Goal: Task Accomplishment & Management: Complete application form

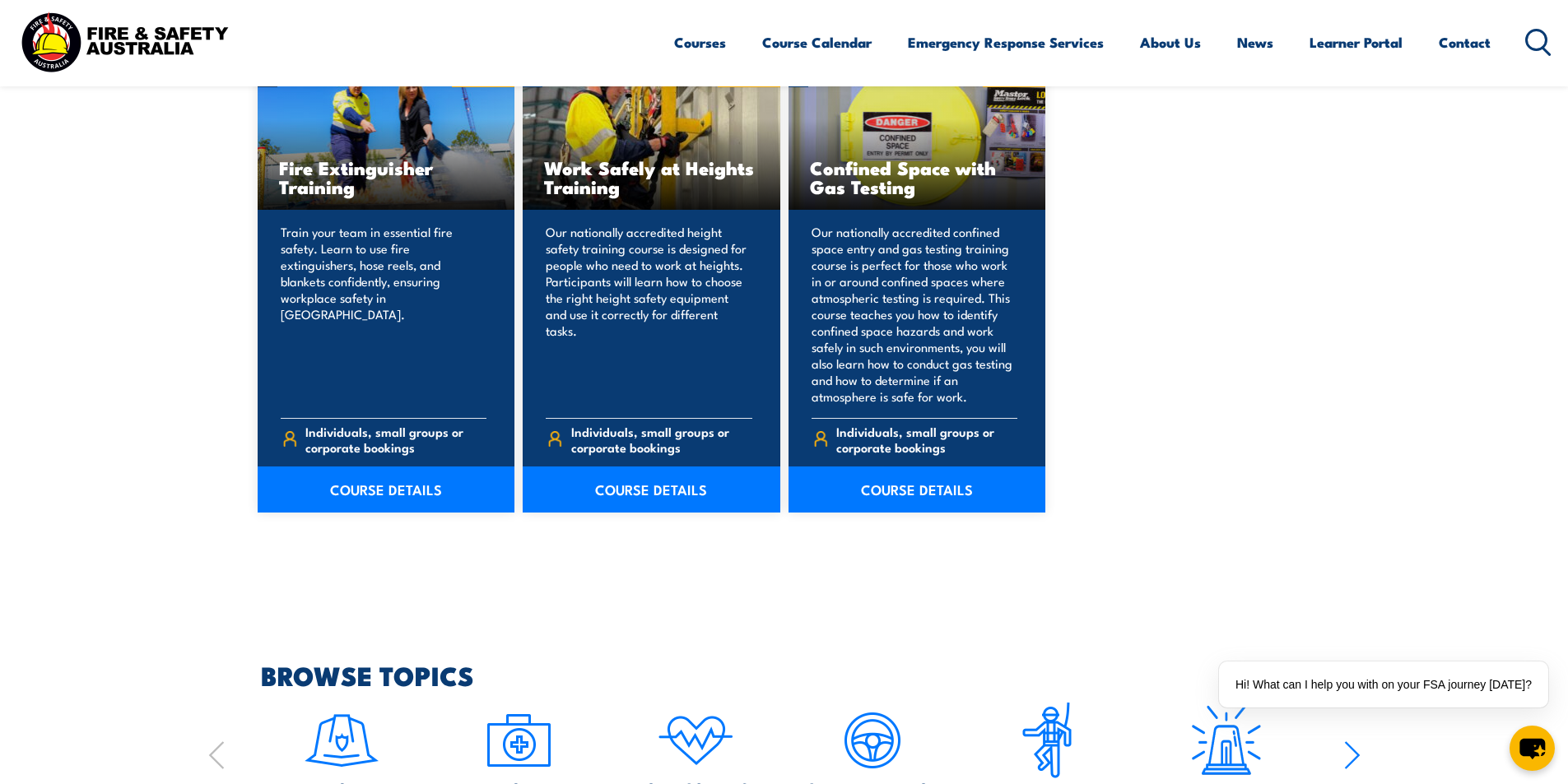
scroll to position [1316, 0]
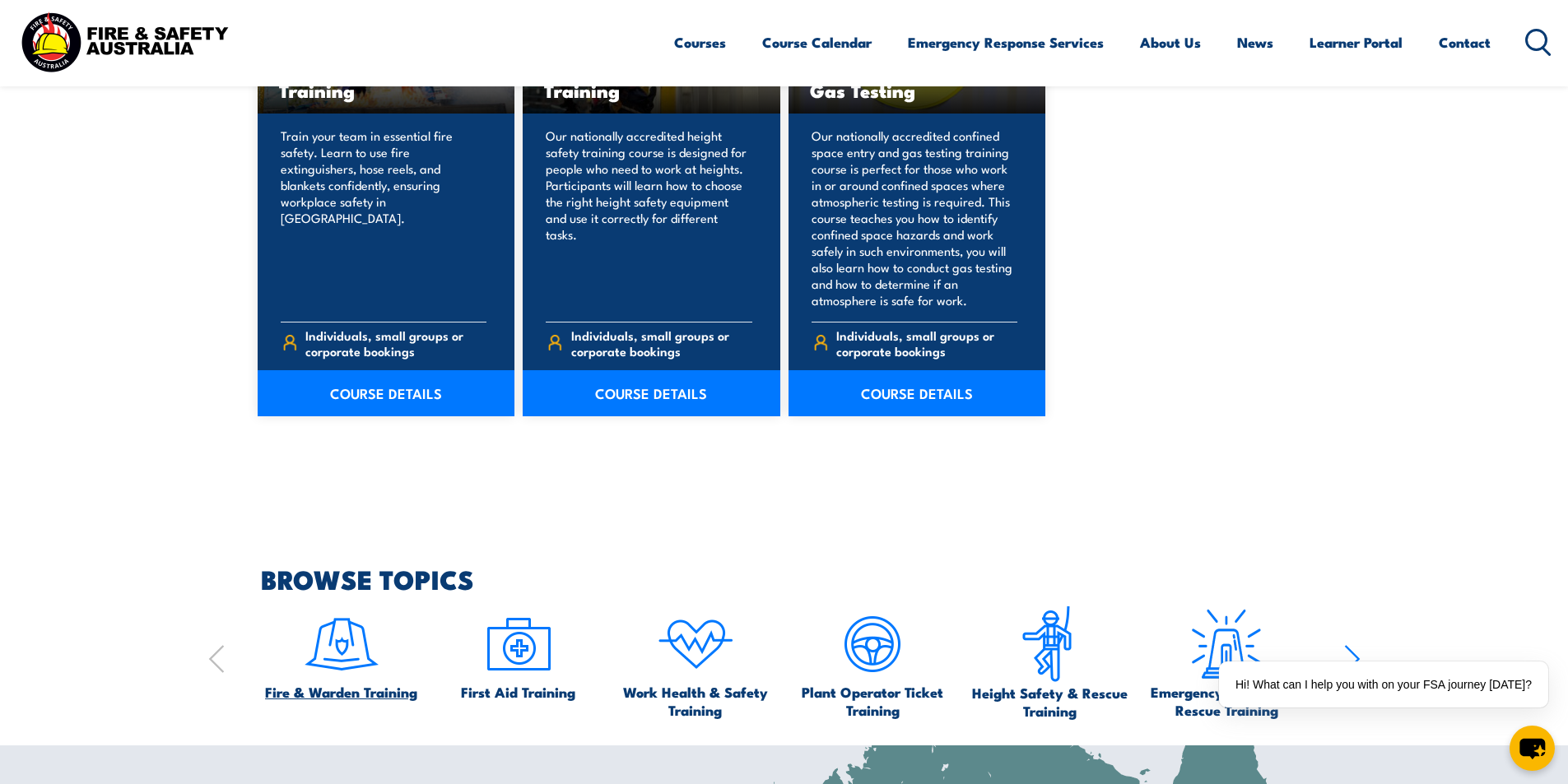
click at [343, 657] on img at bounding box center [342, 644] width 77 height 77
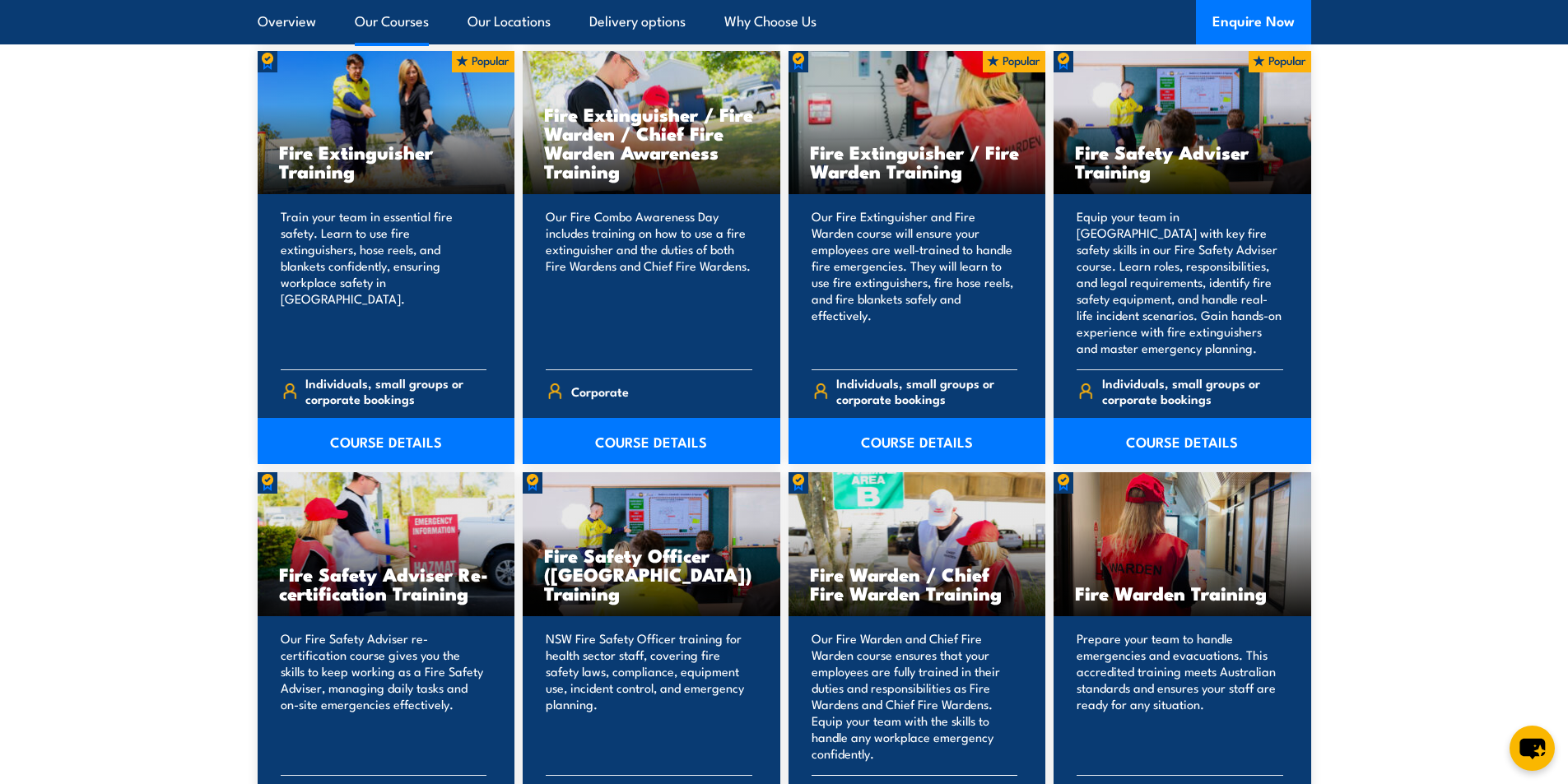
scroll to position [1727, 0]
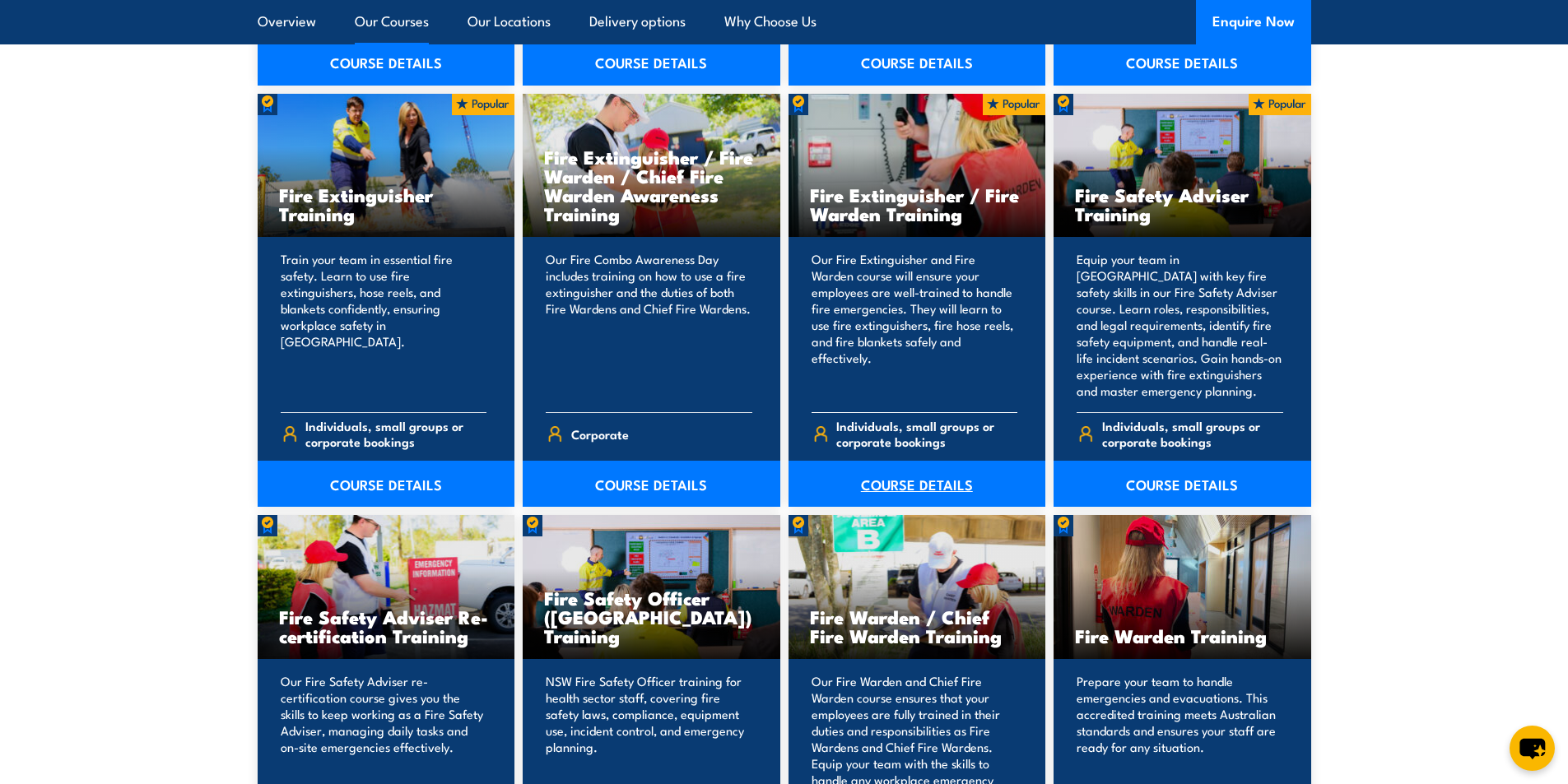
click at [931, 485] on link "COURSE DETAILS" at bounding box center [917, 484] width 258 height 46
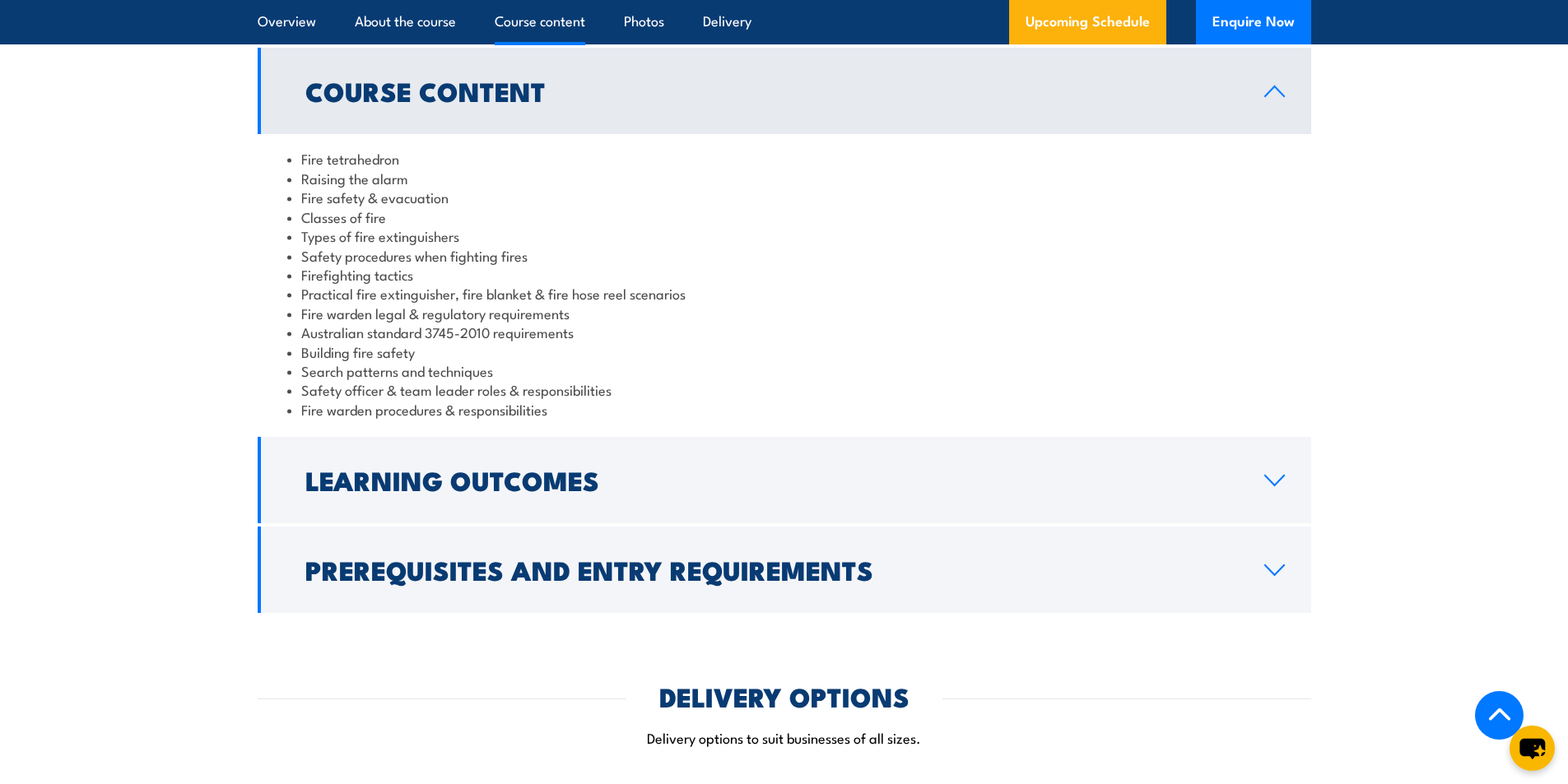
scroll to position [1398, 0]
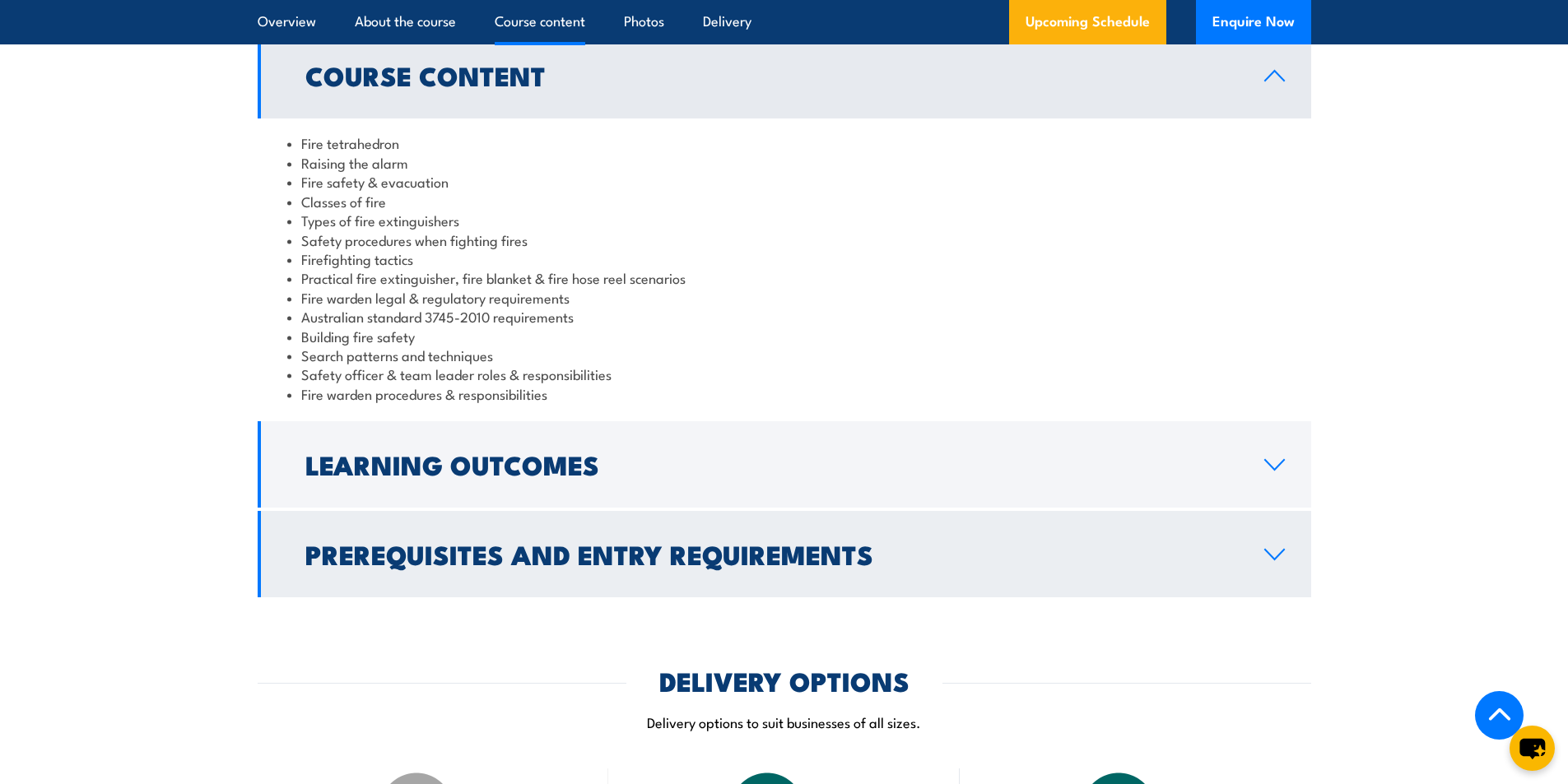
click at [1112, 545] on h2 "Prerequisites and Entry Requirements" at bounding box center [771, 554] width 932 height 23
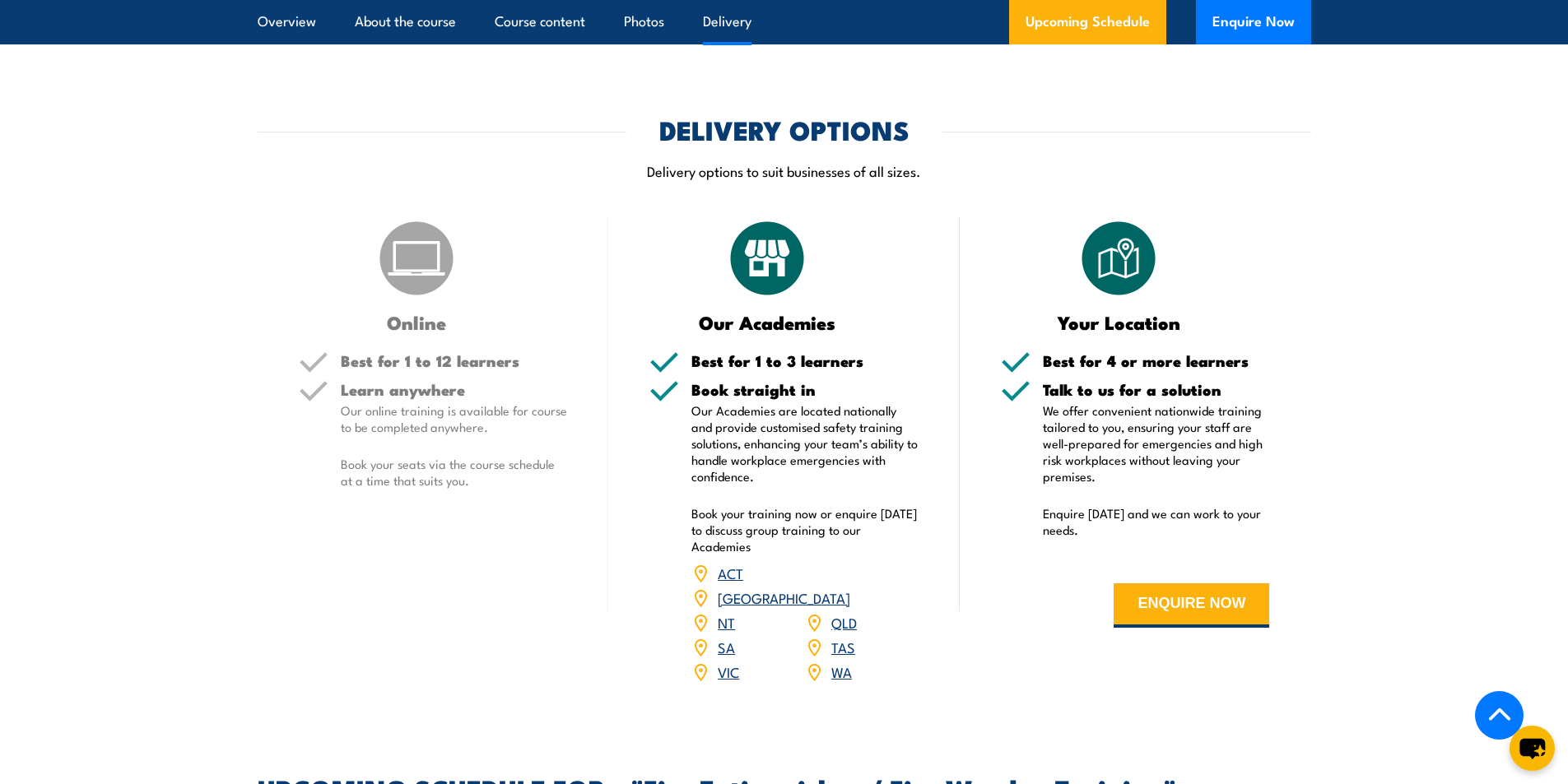
scroll to position [1810, 0]
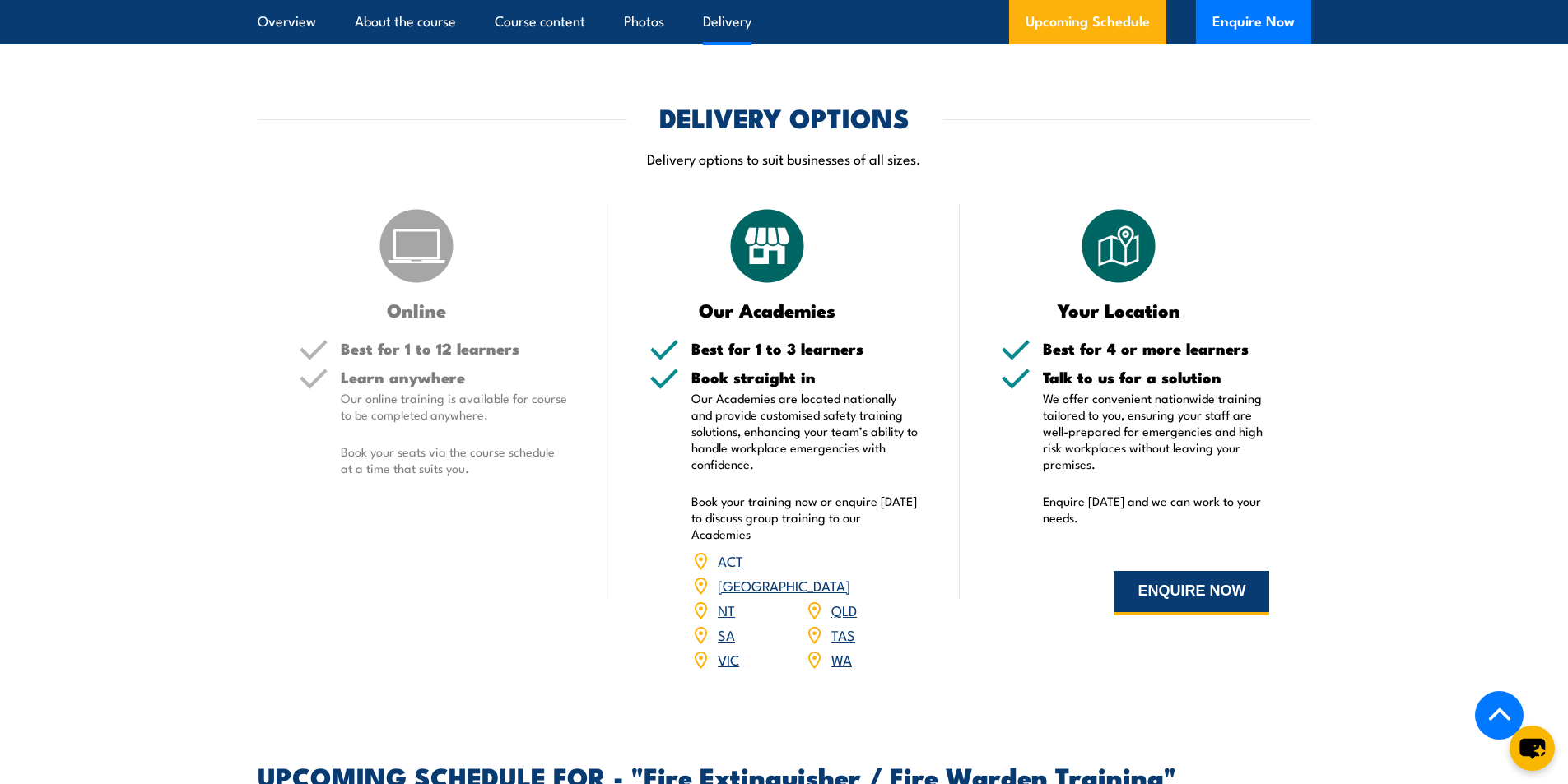
click at [1185, 601] on button "ENQUIRE NOW" at bounding box center [1191, 593] width 156 height 44
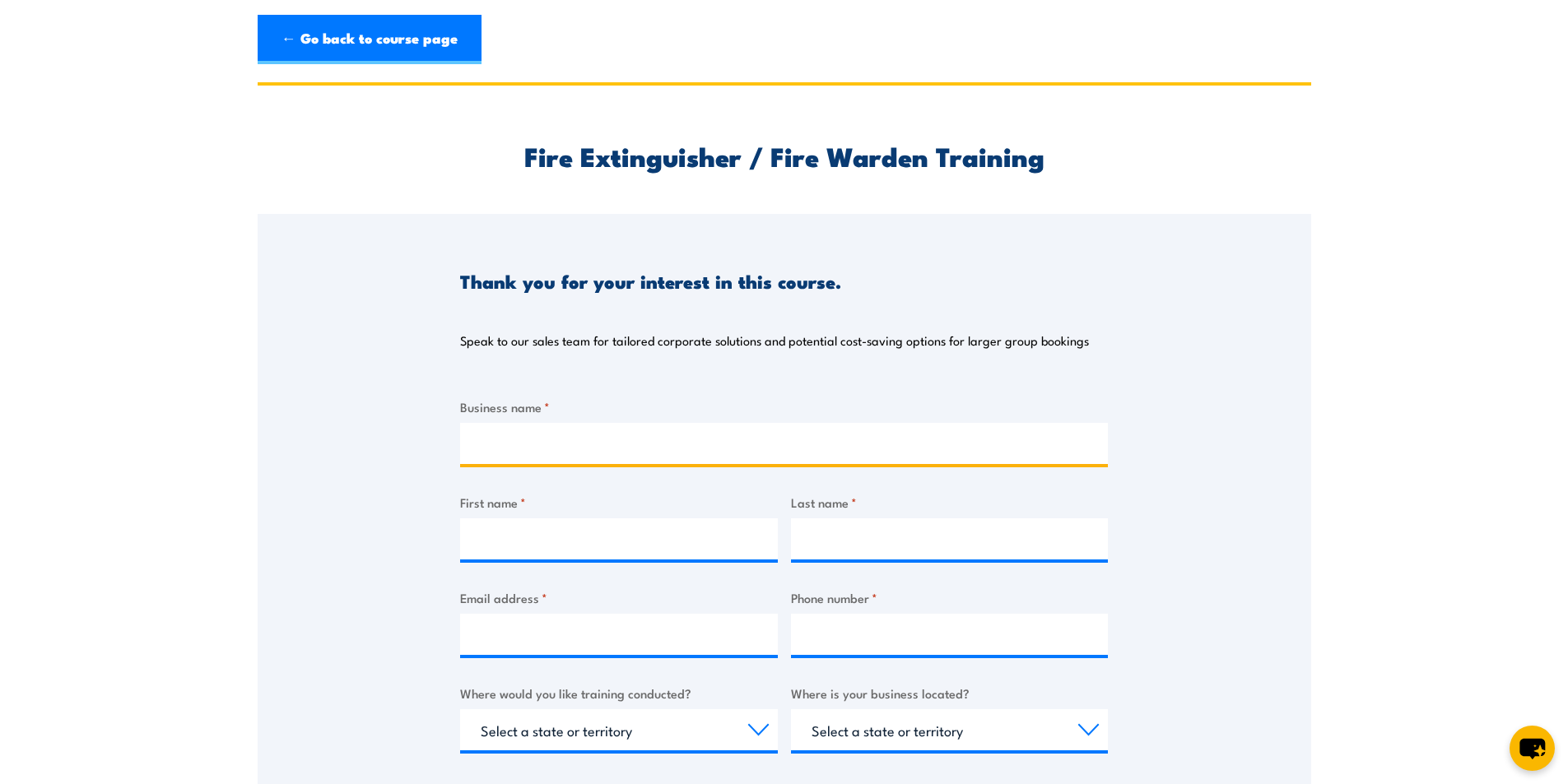
click at [657, 446] on input "Business name *" at bounding box center [784, 444] width 647 height 41
type input "CouriersPlease"
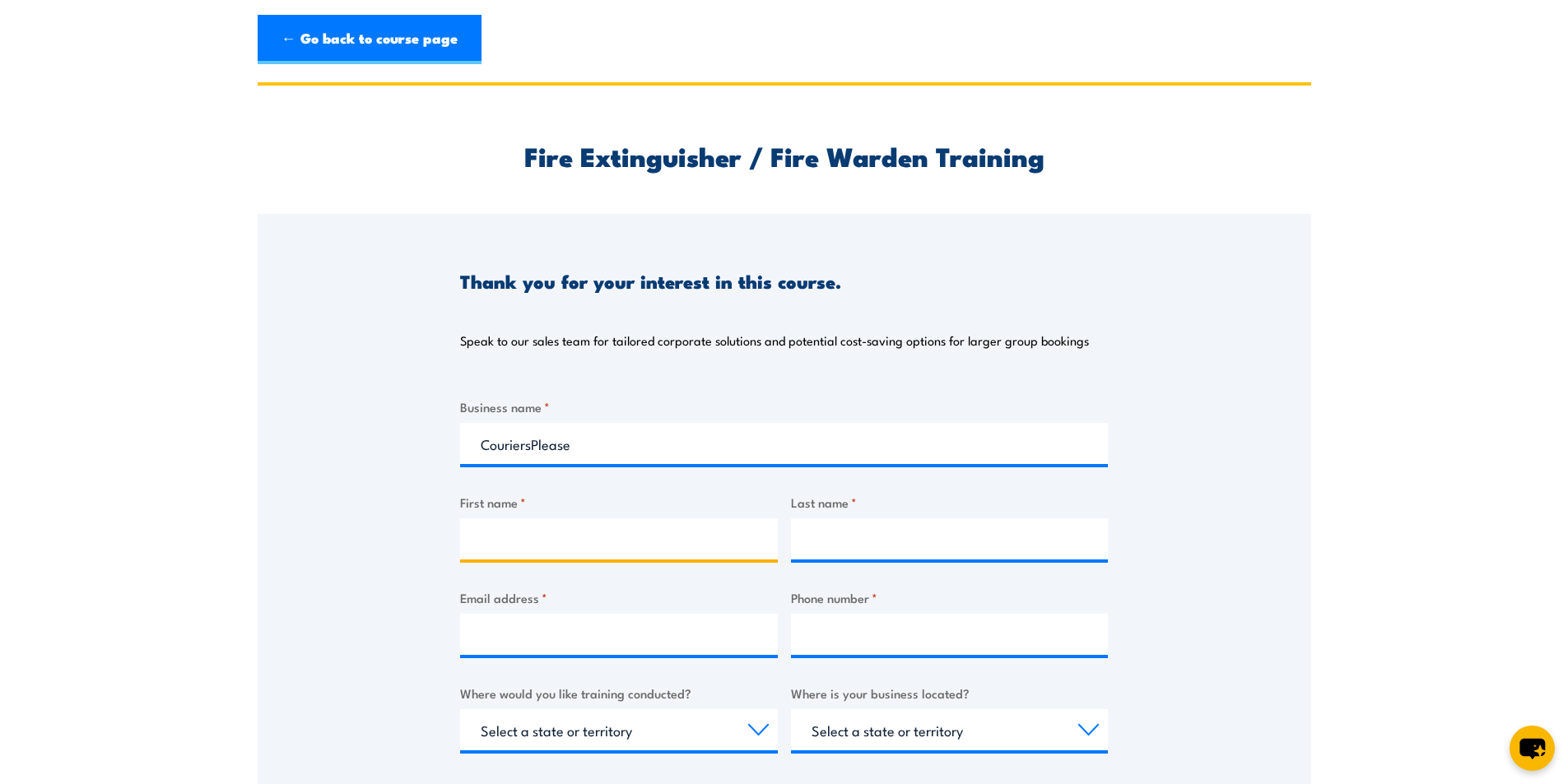
click at [623, 550] on input "First name *" at bounding box center [618, 539] width 318 height 41
type input "[PERSON_NAME]"
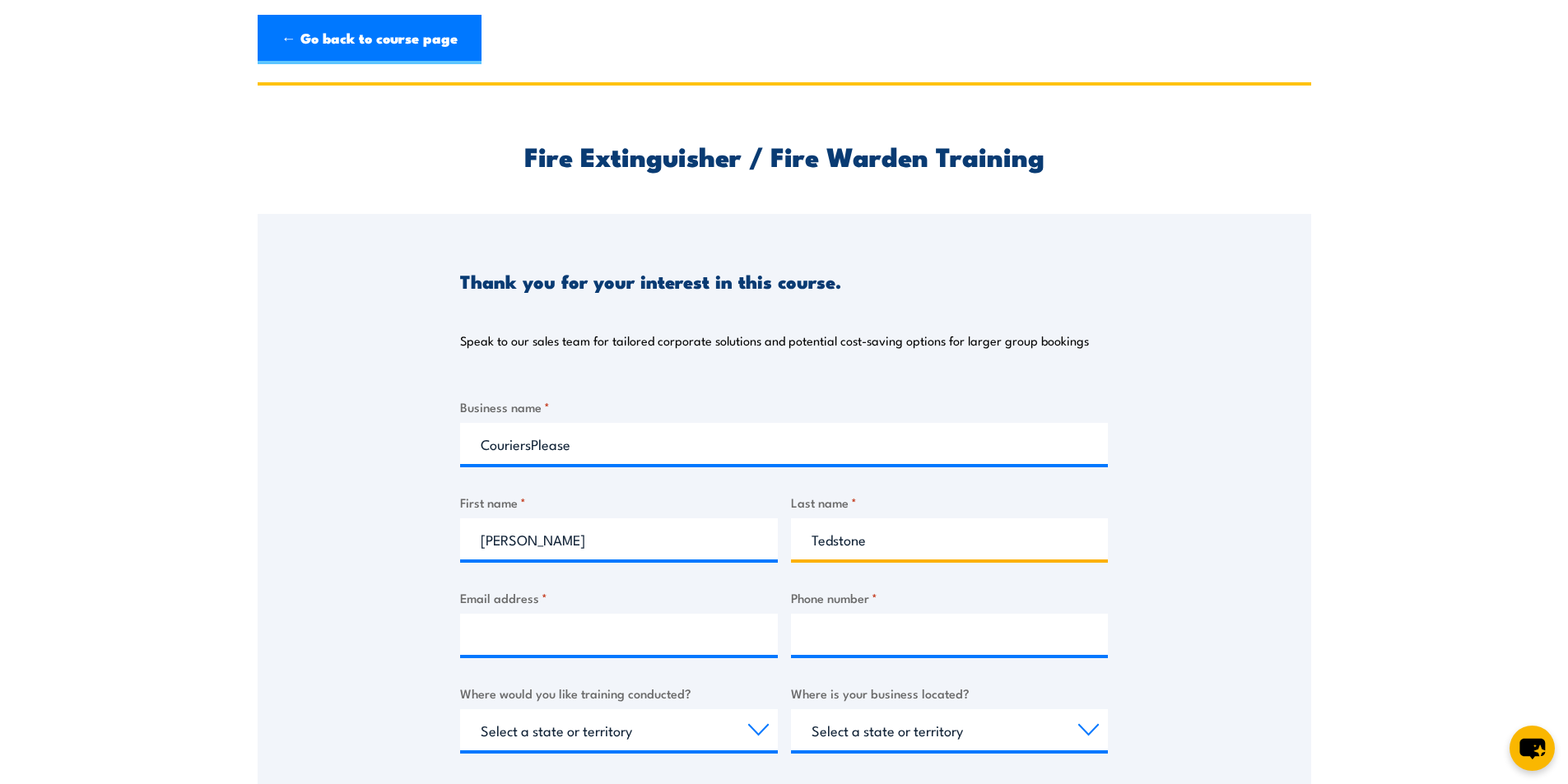
type input "Tedstone"
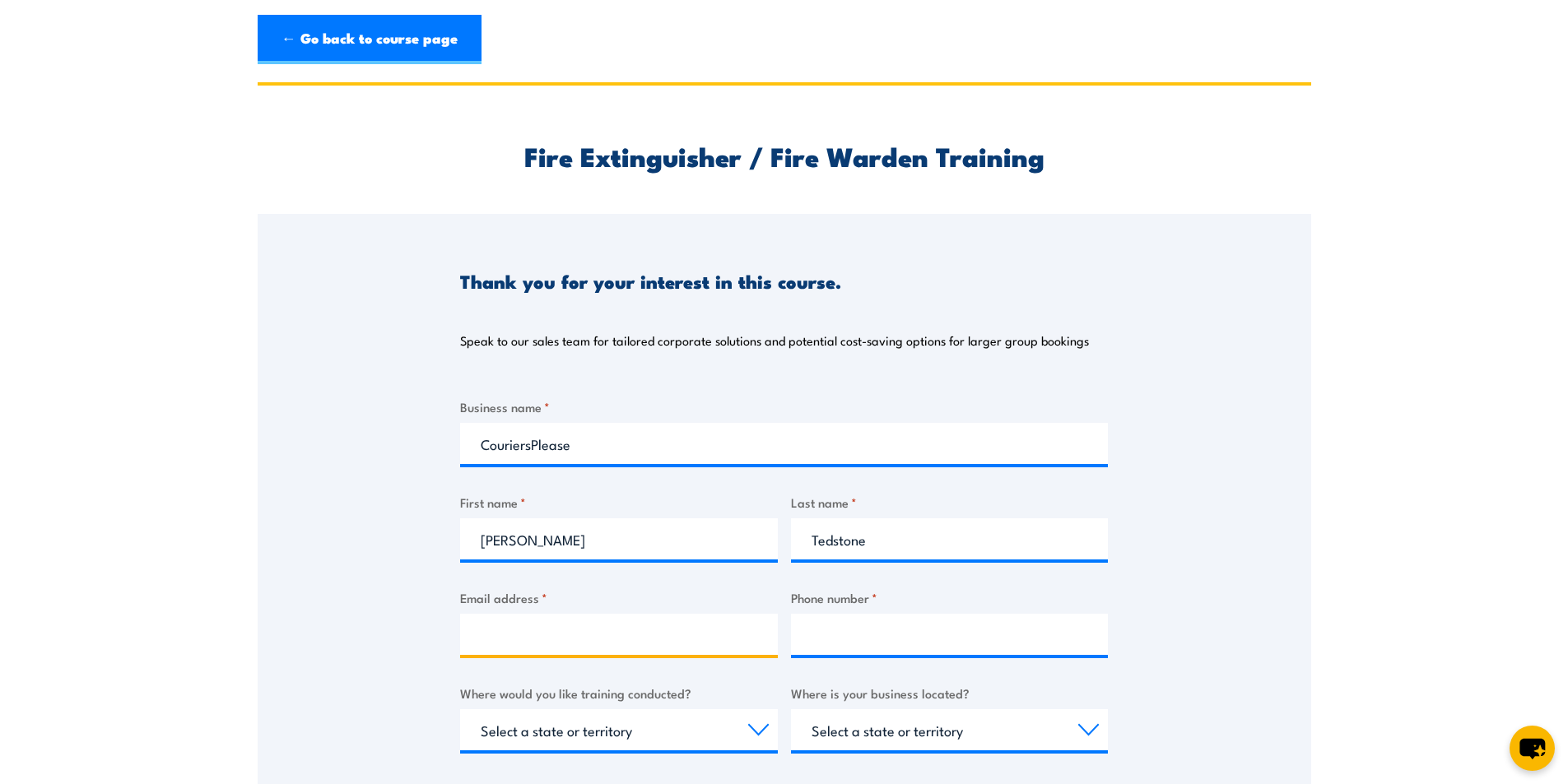
click at [599, 642] on input "Email address *" at bounding box center [618, 634] width 318 height 41
type input "[PERSON_NAME][EMAIL_ADDRESS][PERSON_NAME][DOMAIN_NAME]"
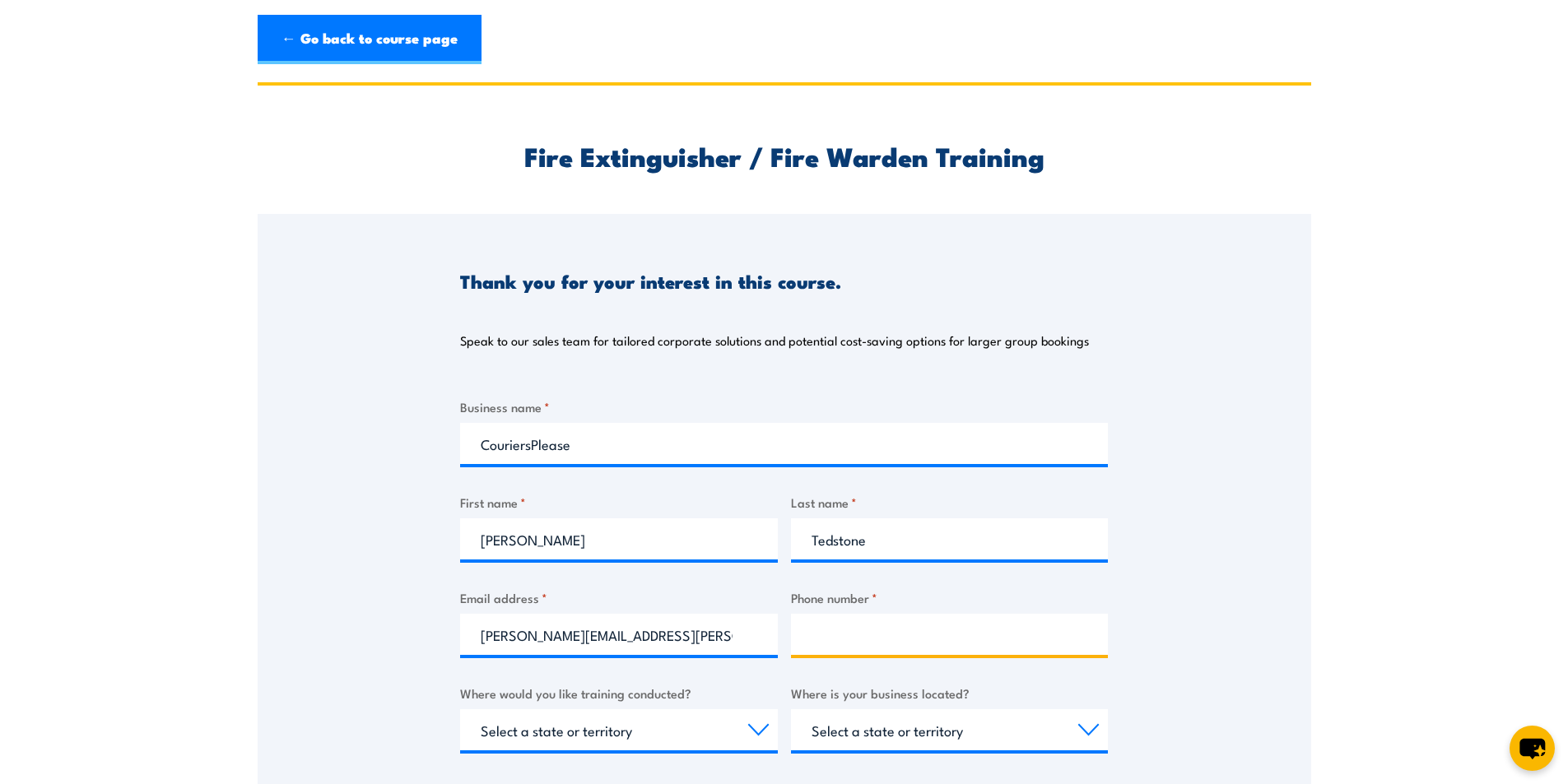
click at [846, 634] on input "Phone number *" at bounding box center [949, 634] width 318 height 41
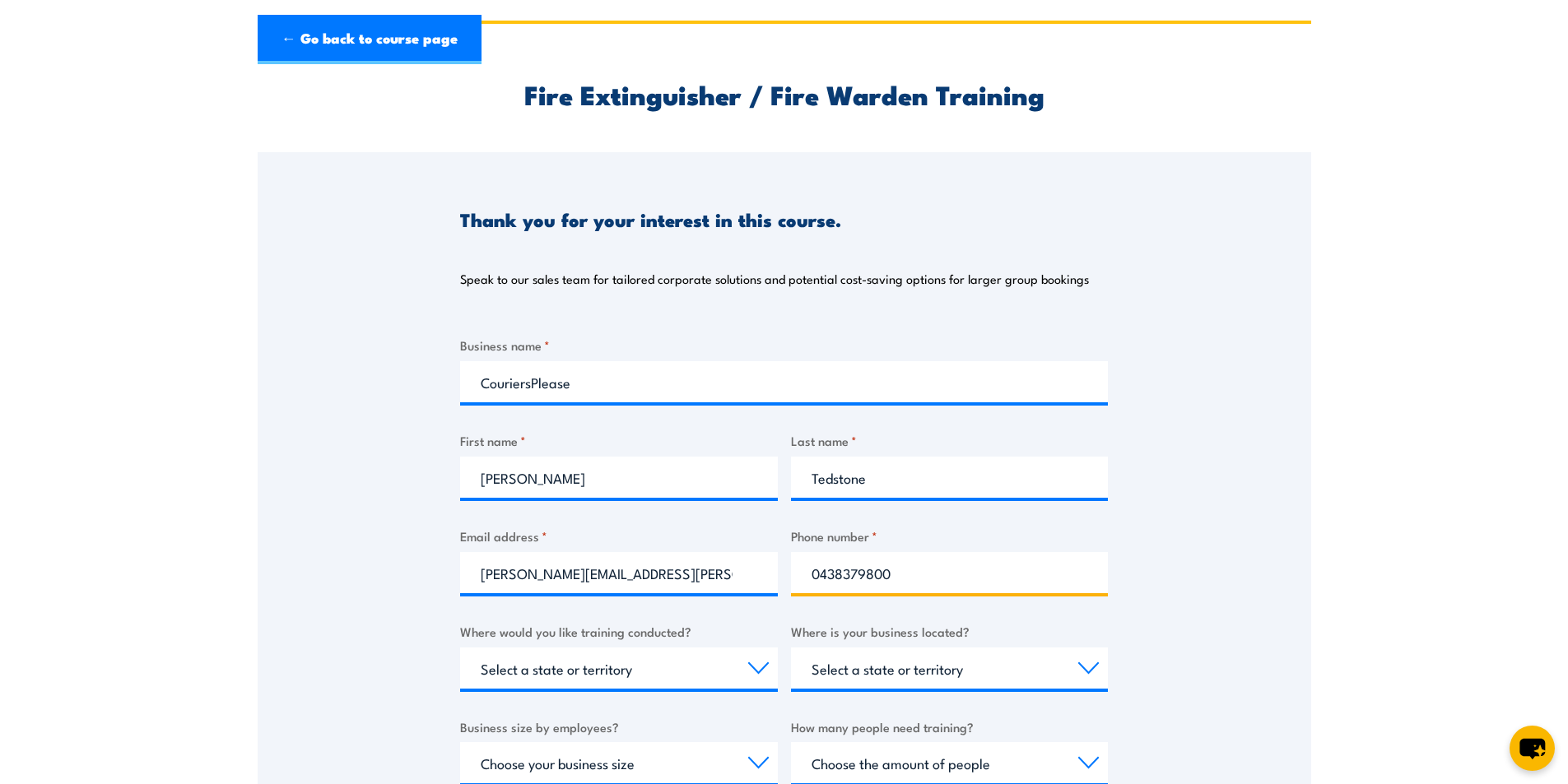
scroll to position [164, 0]
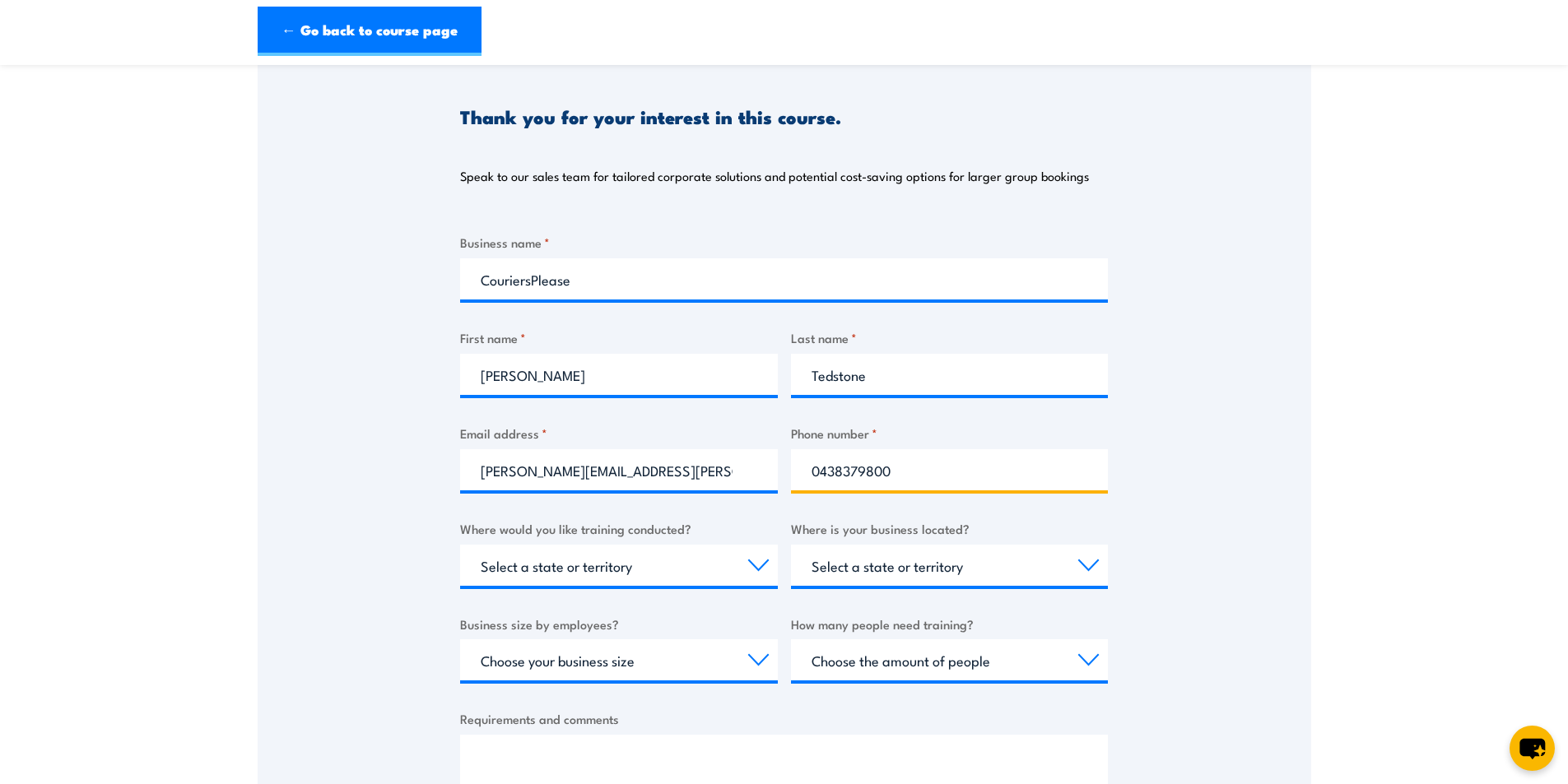
type input "0438379800"
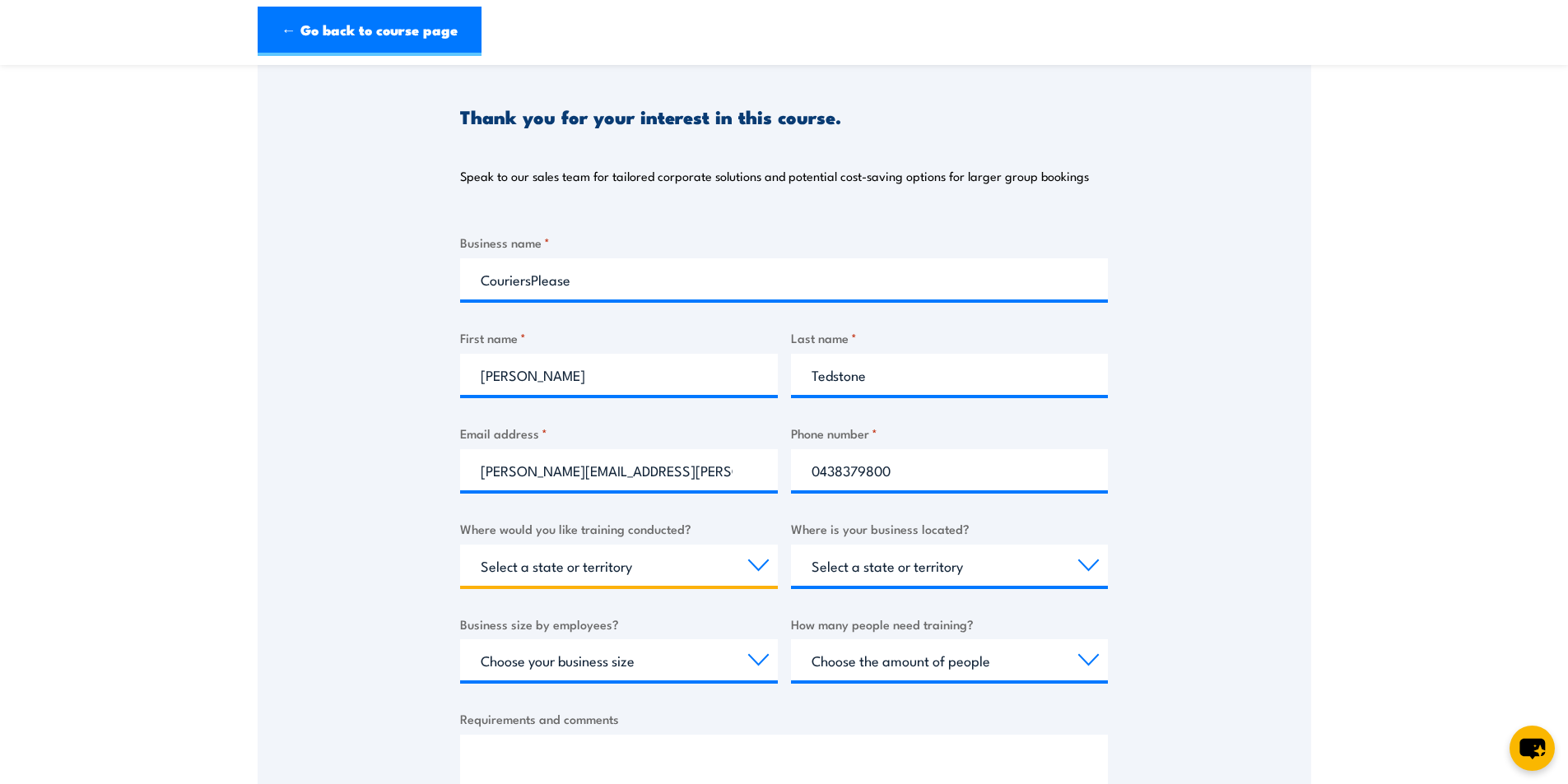
click at [711, 574] on select "Select a state or territory Nationally - multiple locations [GEOGRAPHIC_DATA] […" at bounding box center [618, 565] width 318 height 41
select select "SA"
click at [460, 545] on select "Select a state or territory Nationally - multiple locations [GEOGRAPHIC_DATA] […" at bounding box center [618, 565] width 318 height 41
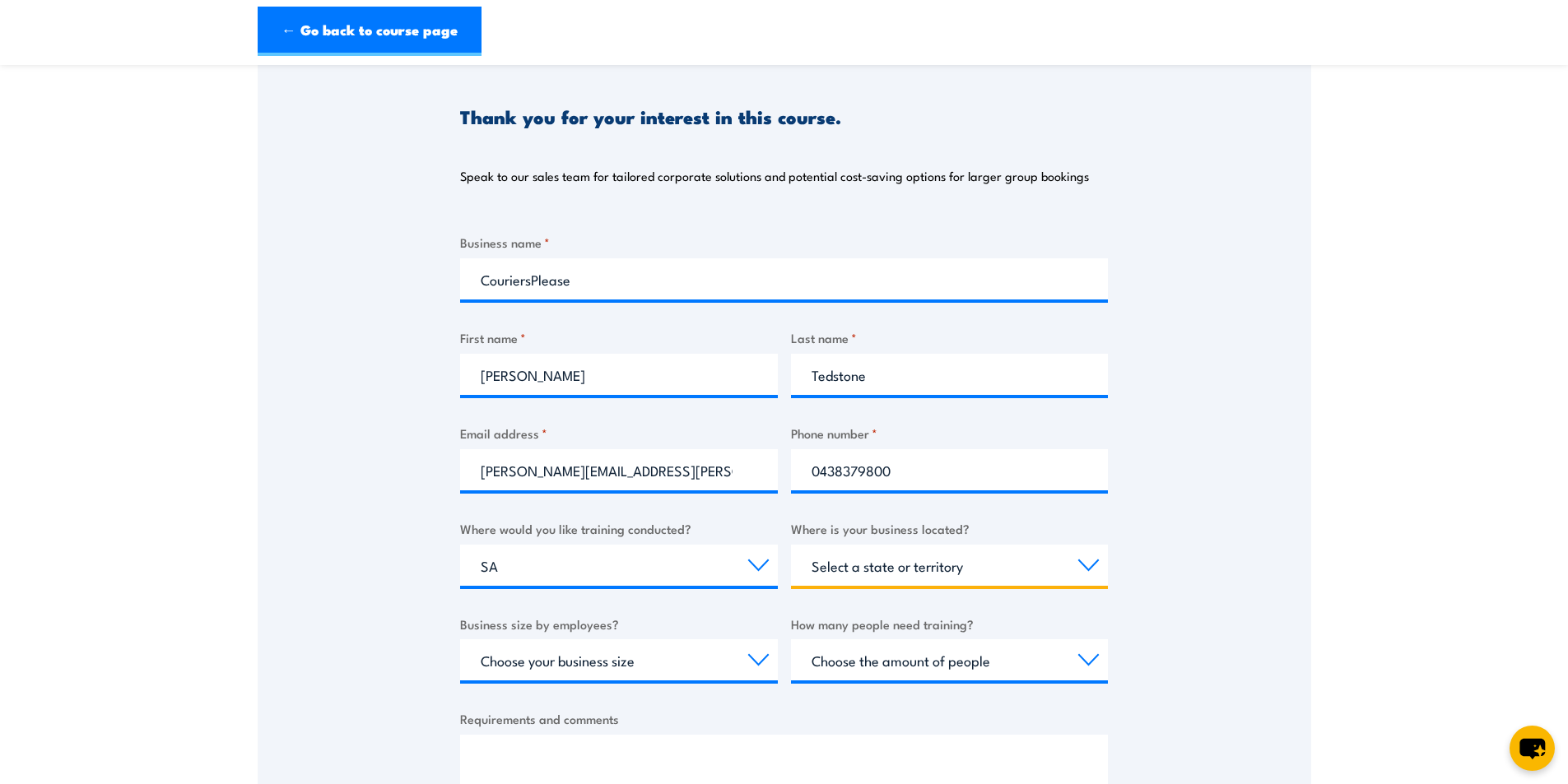
click at [929, 563] on select "Select a state or territory [GEOGRAPHIC_DATA] [GEOGRAPHIC_DATA] [GEOGRAPHIC_DAT…" at bounding box center [949, 565] width 318 height 41
select select "SA"
click at [791, 545] on select "Select a state or territory [GEOGRAPHIC_DATA] [GEOGRAPHIC_DATA] [GEOGRAPHIC_DAT…" at bounding box center [949, 565] width 318 height 41
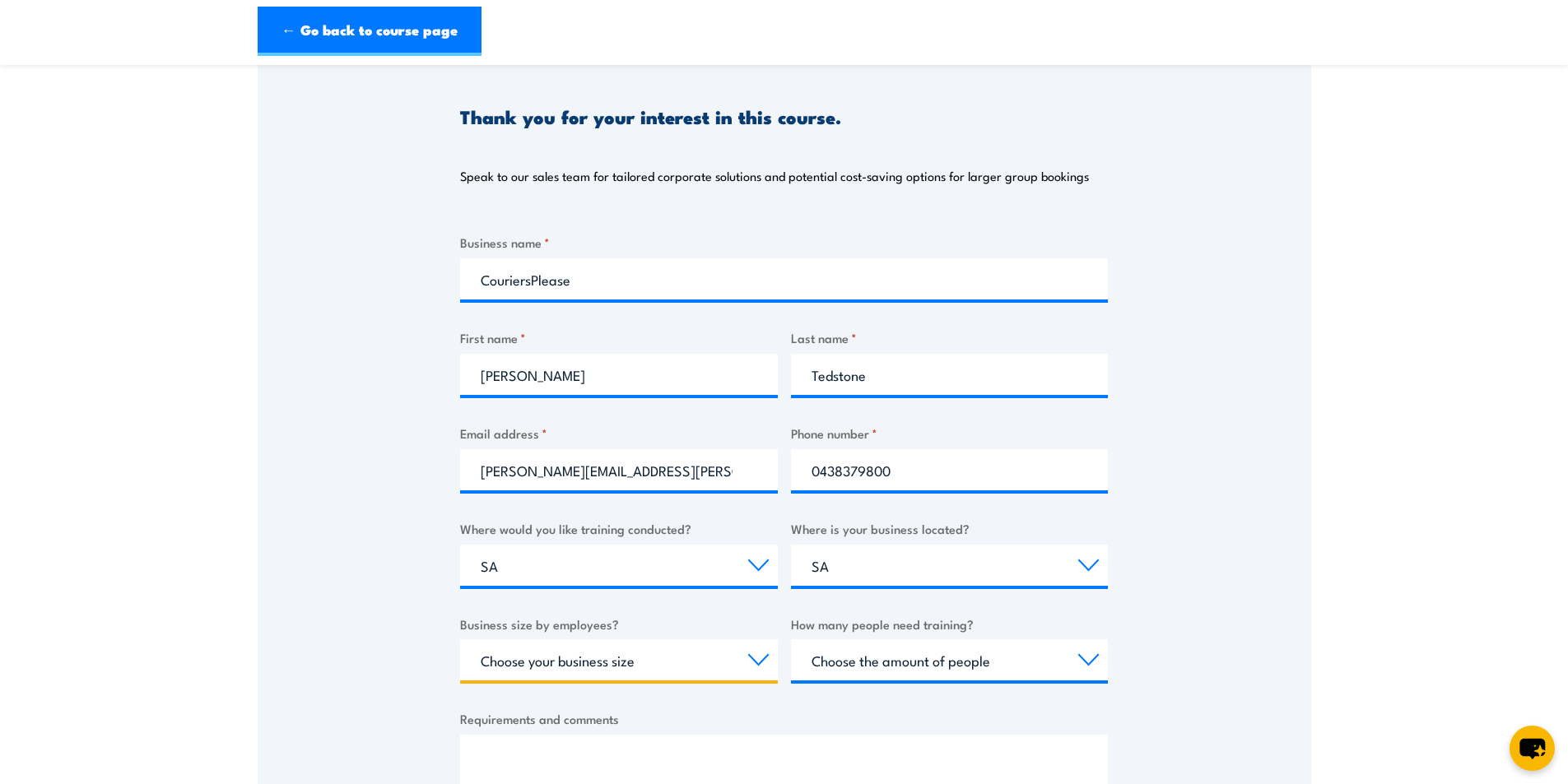
click at [687, 672] on select "Choose your business size 1 to 19 20 to 199 200+" at bounding box center [618, 660] width 318 height 41
click at [669, 700] on div "Business name * CouriersPlease First name * [PERSON_NAME] Last name * [PERSON_N…" at bounding box center [784, 542] width 647 height 619
click at [667, 665] on select "Choose your business size 1 to 19 20 to 199 200+" at bounding box center [618, 660] width 318 height 41
select select "20 to 199"
click at [460, 639] on select "Choose your business size 1 to 19 20 to 199 200+" at bounding box center [618, 660] width 318 height 41
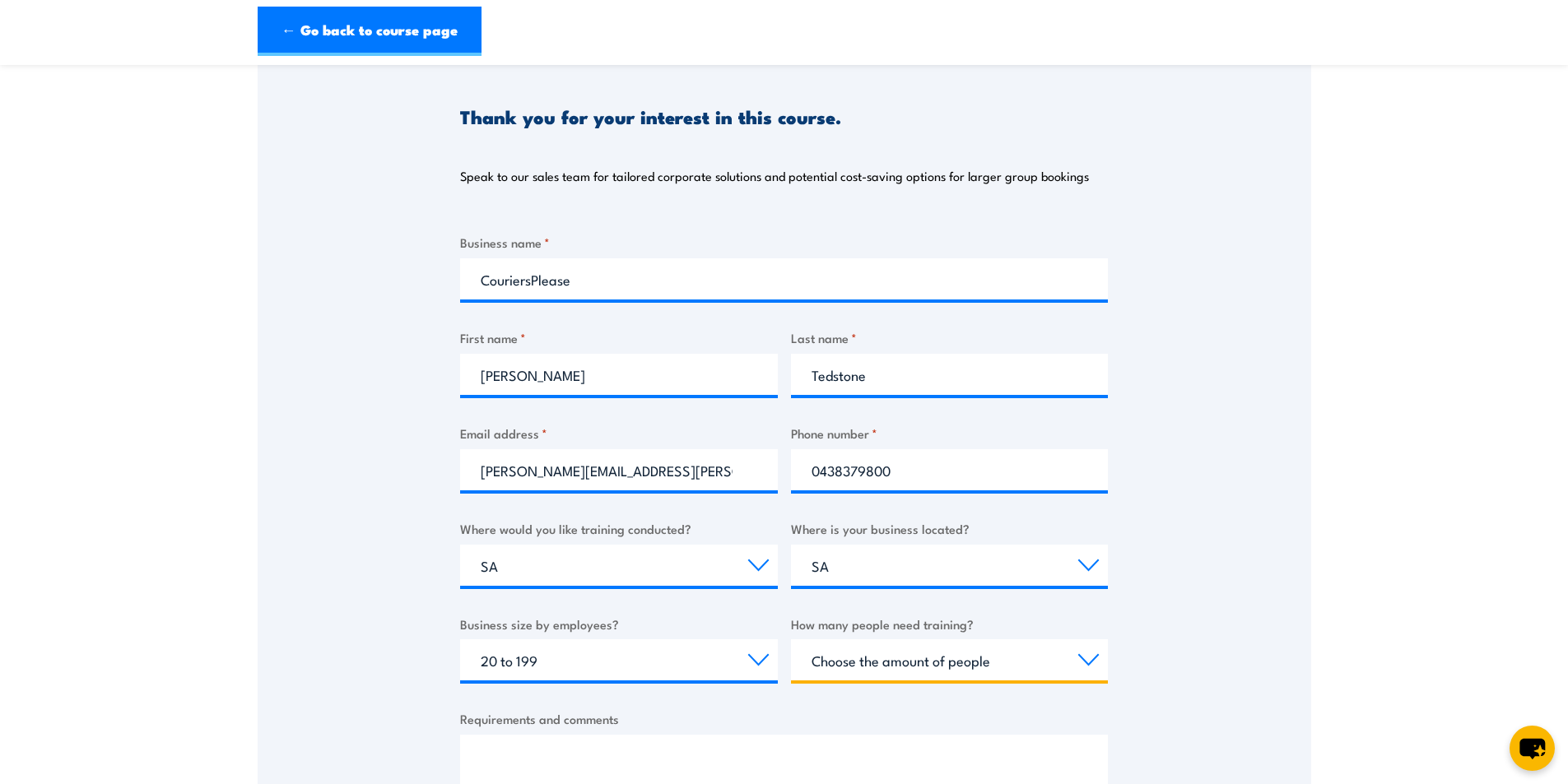
click at [945, 669] on select "Choose the amount of people 1 to 4 5 to 19 20+" at bounding box center [949, 660] width 318 height 41
select select "5 to 19"
click at [791, 639] on select "Choose the amount of people 1 to 4 5 to 19 20+" at bounding box center [949, 660] width 318 height 41
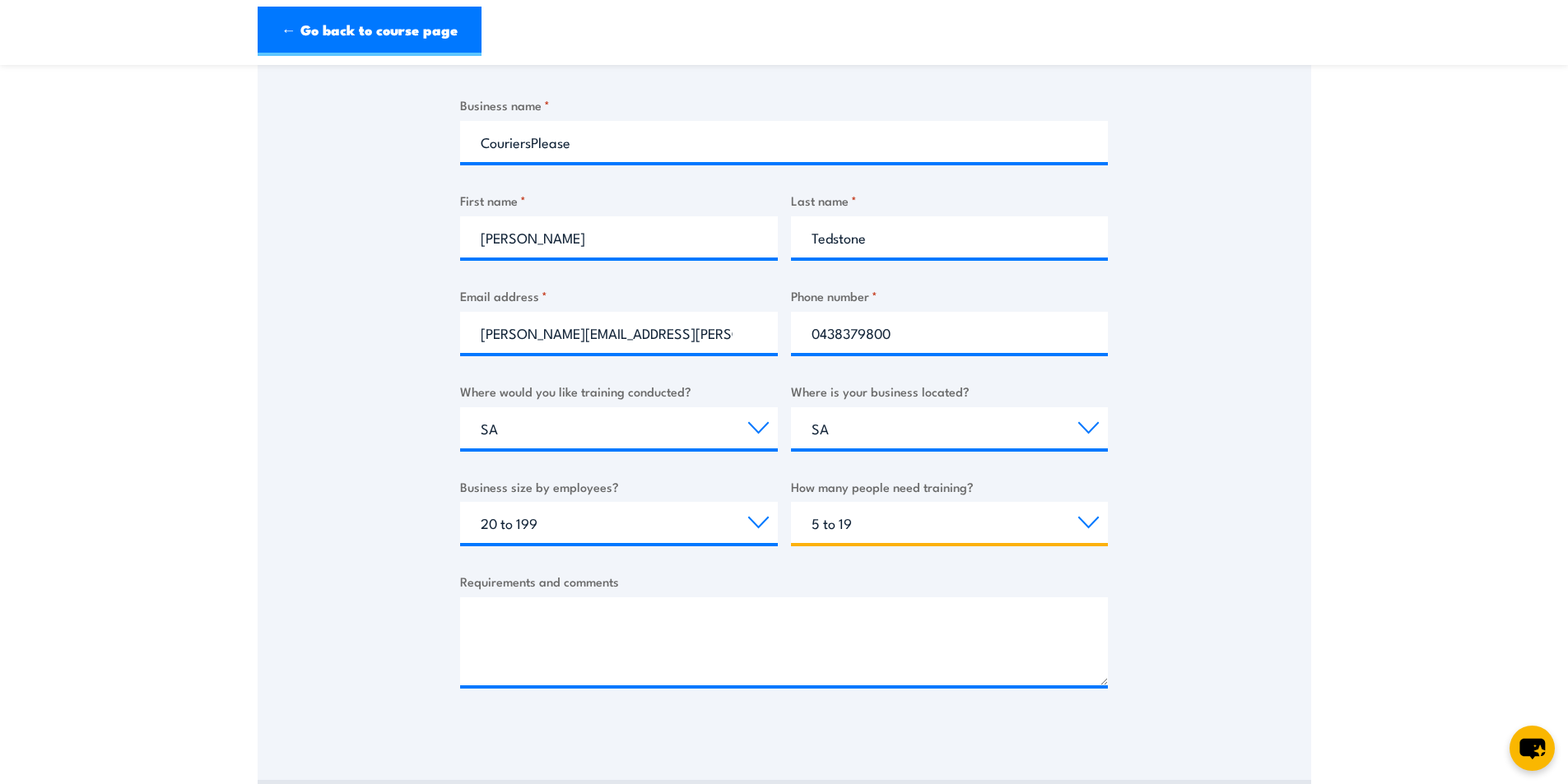
scroll to position [493, 0]
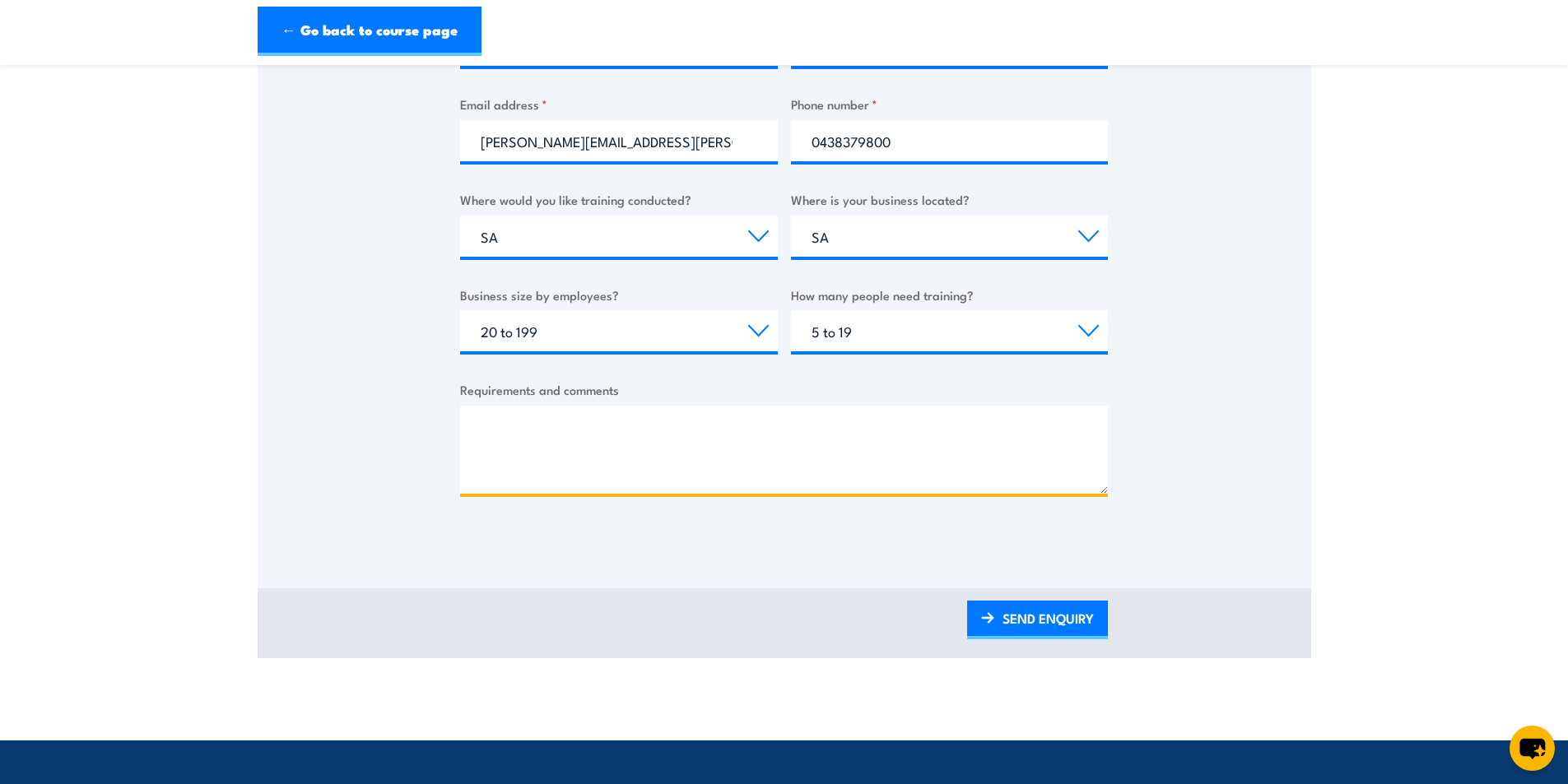
click at [602, 415] on textarea "Requirements and comments" at bounding box center [784, 449] width 647 height 88
click at [998, 439] on textarea "Looking for pricing to conduct on site training at our facility at [GEOGRAPHIC_…" at bounding box center [784, 449] width 647 height 88
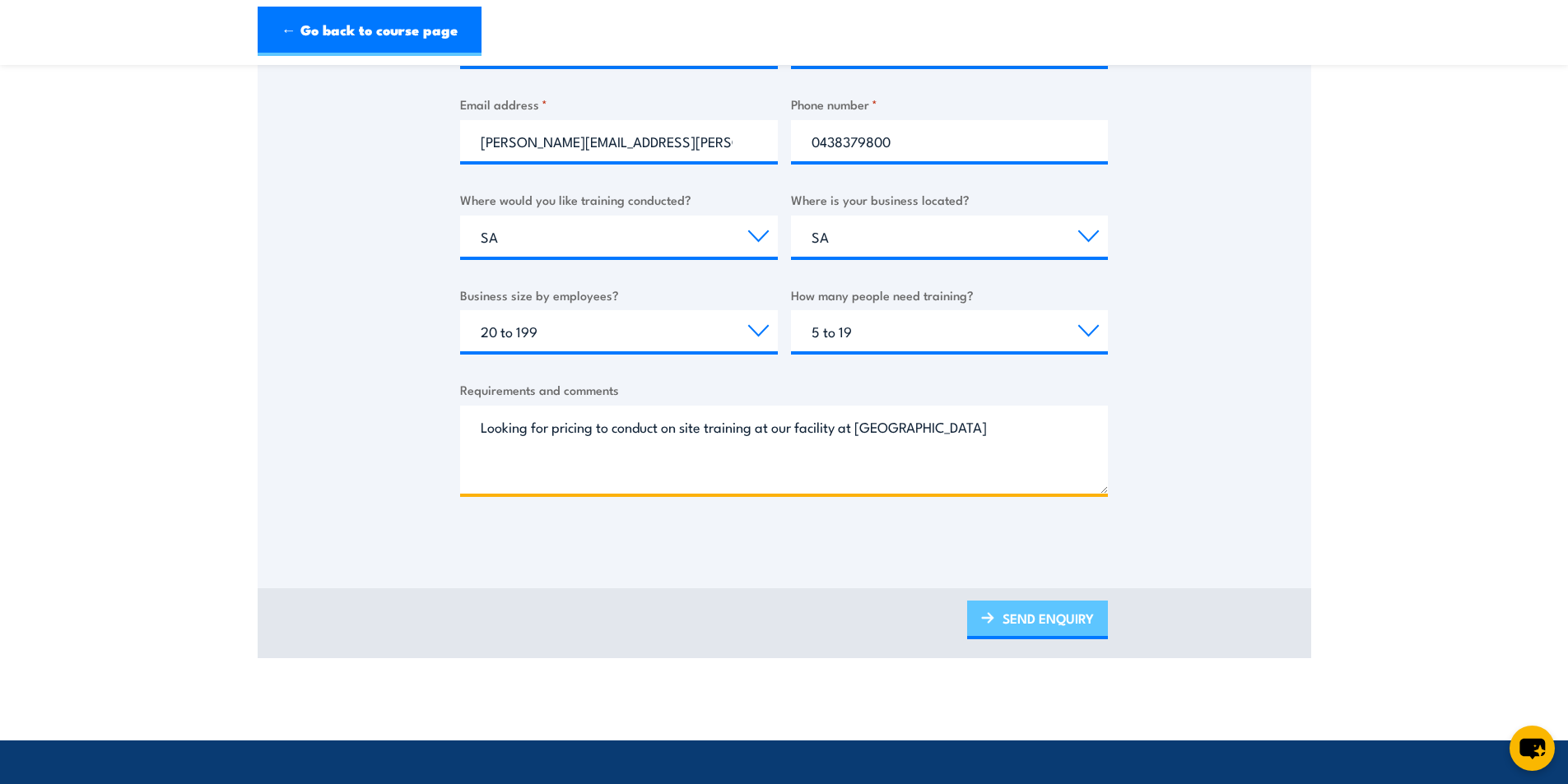
type textarea "Looking for pricing to conduct on site training at our facility at [GEOGRAPHIC_…"
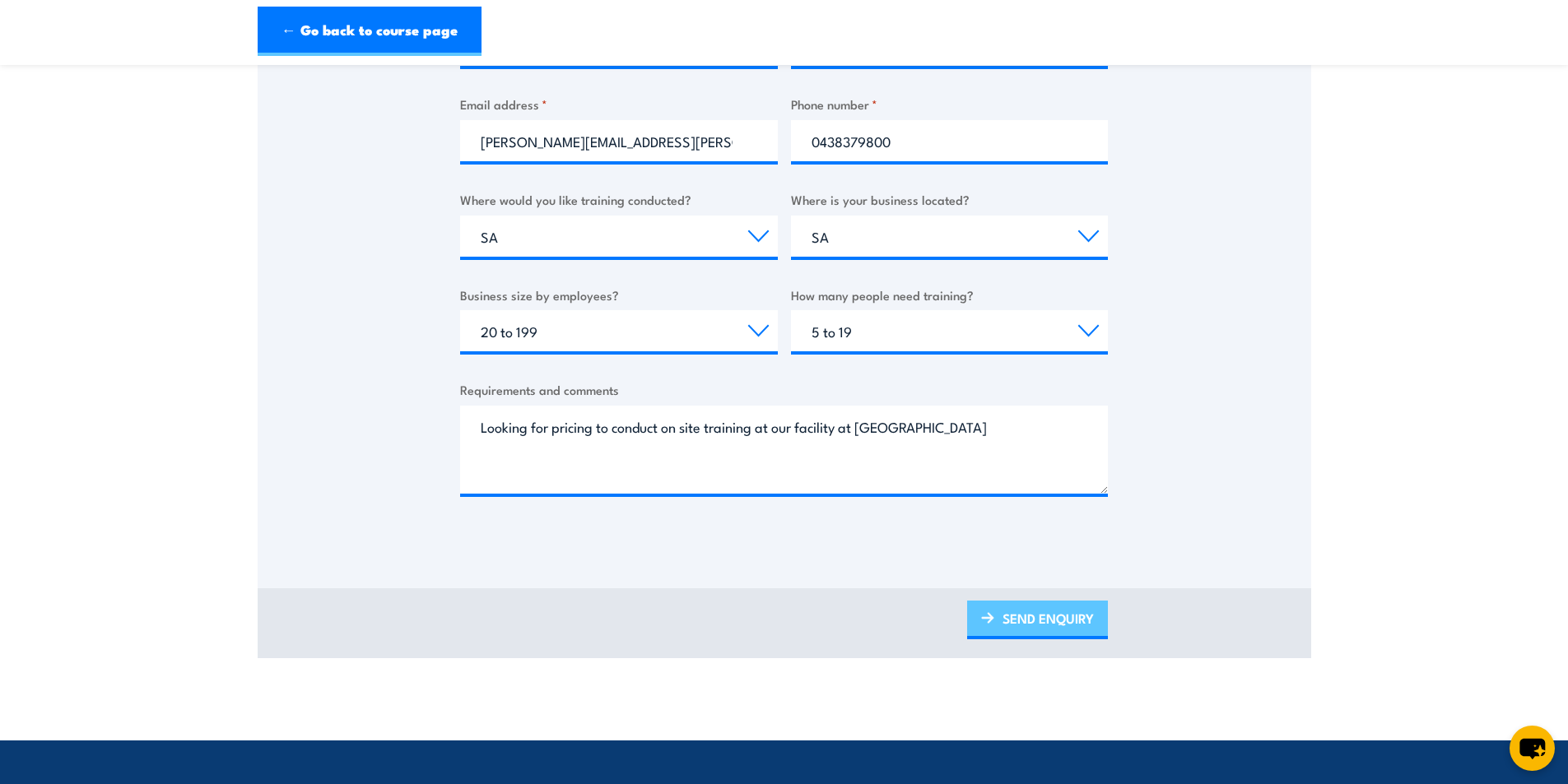
click at [1033, 625] on link "SEND ENQUIRY" at bounding box center [1037, 619] width 141 height 38
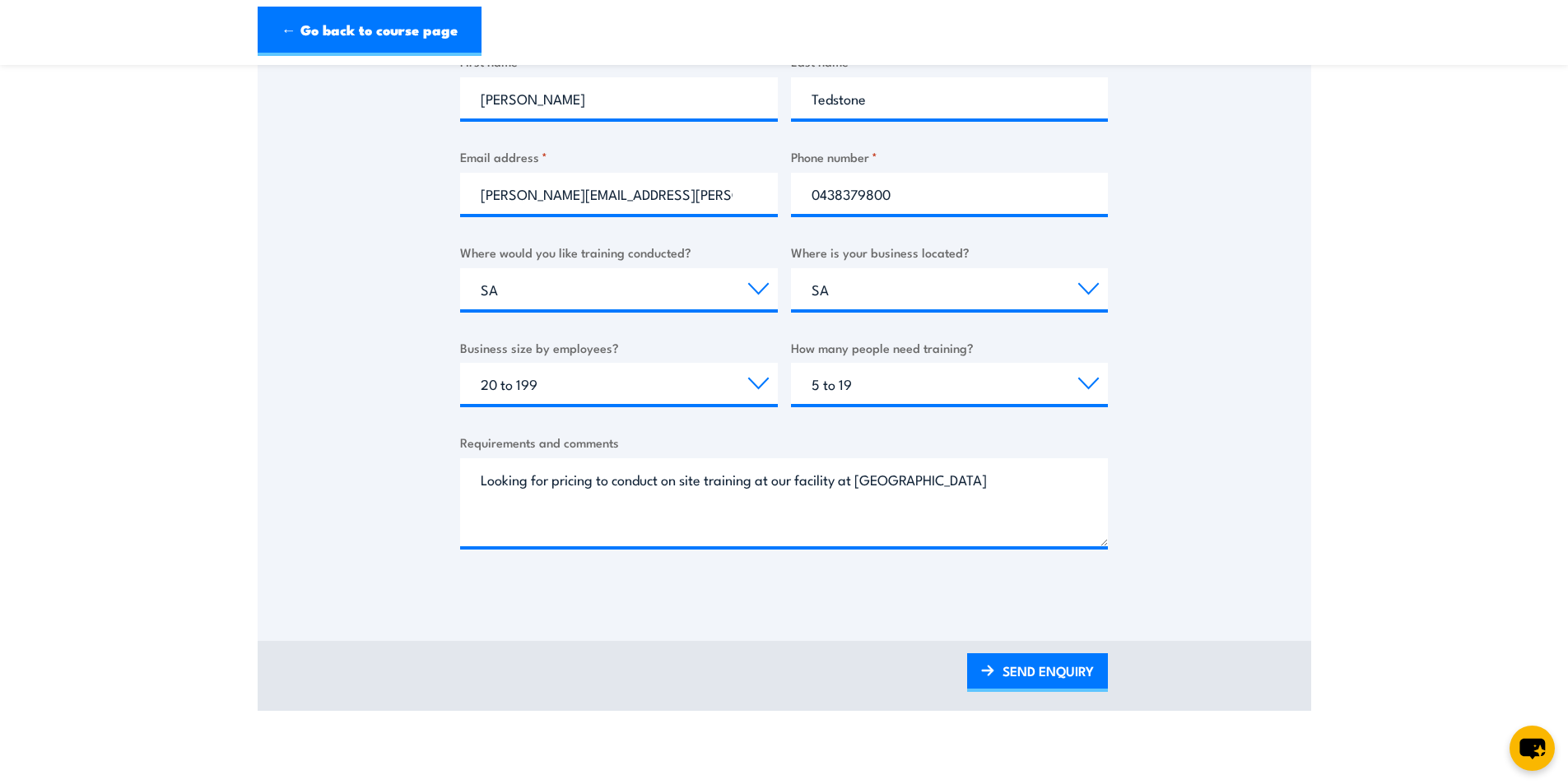
scroll to position [0, 0]
